Goal: Task Accomplishment & Management: Use online tool/utility

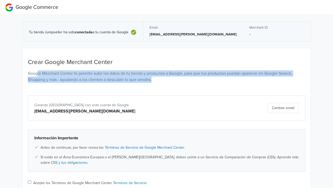
drag, startPoint x: 37, startPoint y: 72, endPoint x: 174, endPoint y: 82, distance: 137.0
click at [174, 82] on p "Google Merchant Center te permite subir los datos de tu tienda y productos a Go…" at bounding box center [166, 76] width 277 height 12
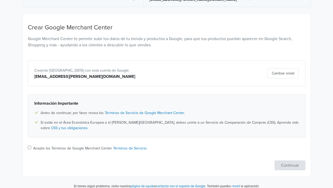
scroll to position [39, 0]
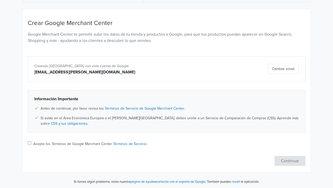
click at [29, 142] on input "Acepto los Términos de Google Merchant Center Términos de Servicio" at bounding box center [29, 142] width 3 height 3
click at [26, 141] on div "Crear Google Merchant Center Google Merchant Center te permite subir los datos …" at bounding box center [166, 92] width 285 height 146
click at [28, 143] on input "Acepto los Términos de Google Merchant Center Términos de Servicio" at bounding box center [29, 142] width 3 height 3
checkbox input "false"
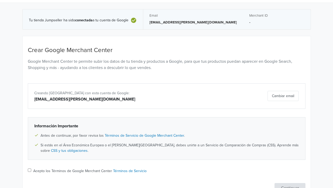
scroll to position [0, 0]
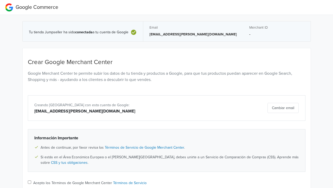
click at [249, 31] on div "Merchant ID -" at bounding box center [276, 31] width 55 height 12
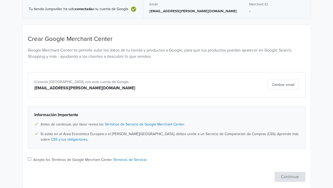
scroll to position [39, 0]
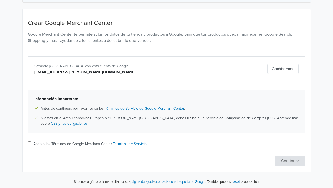
click at [28, 141] on div "Acepto los Términos de Google Merchant Center Términos de Servicio" at bounding box center [166, 144] width 277 height 6
click at [29, 141] on input "Acepto los Términos de Google Merchant Center Términos de Servicio" at bounding box center [29, 142] width 3 height 3
click at [30, 143] on input "Acepto los Términos de Google Merchant Center Términos de Servicio" at bounding box center [29, 142] width 3 height 3
checkbox input "false"
